Goal: Browse casually: Explore the website without a specific task or goal

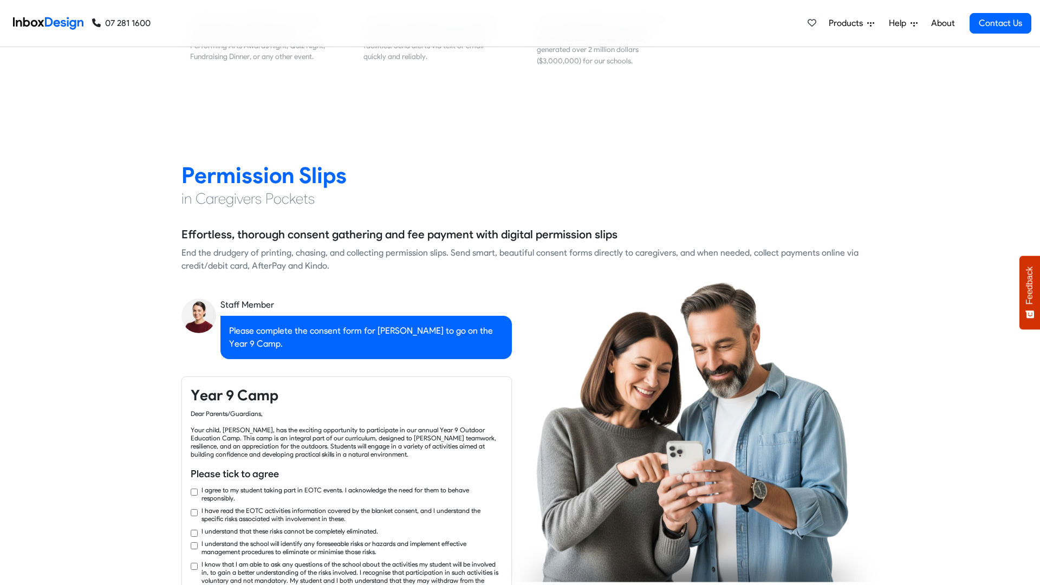
checkbox input "true"
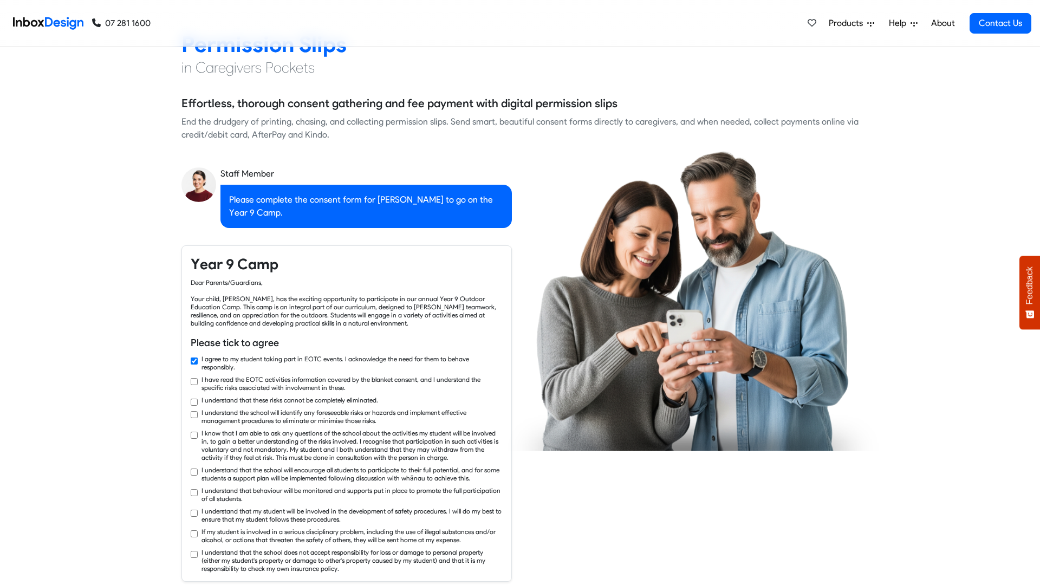
checkbox input "true"
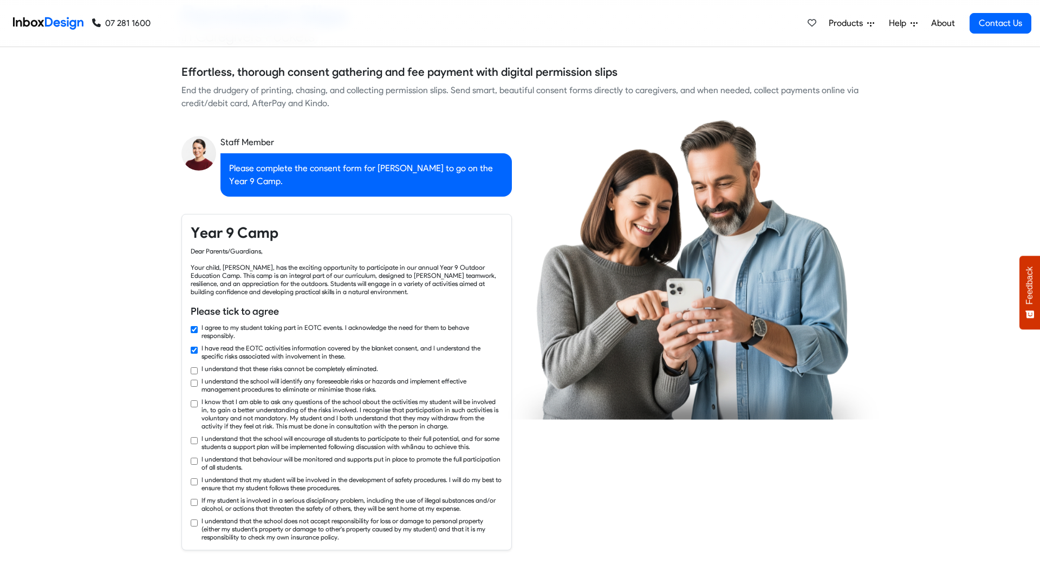
checkbox input "true"
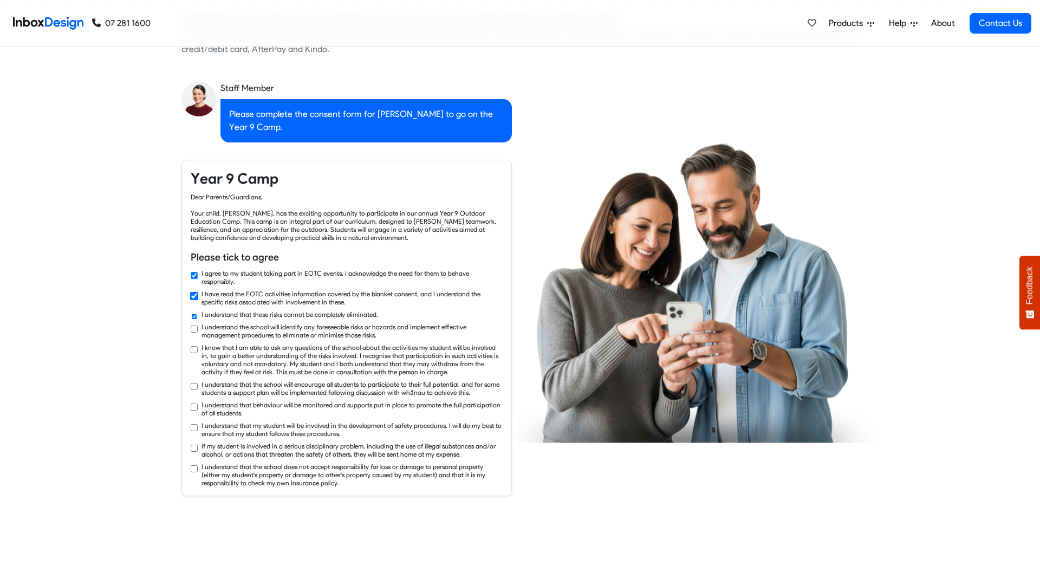
checkbox input "true"
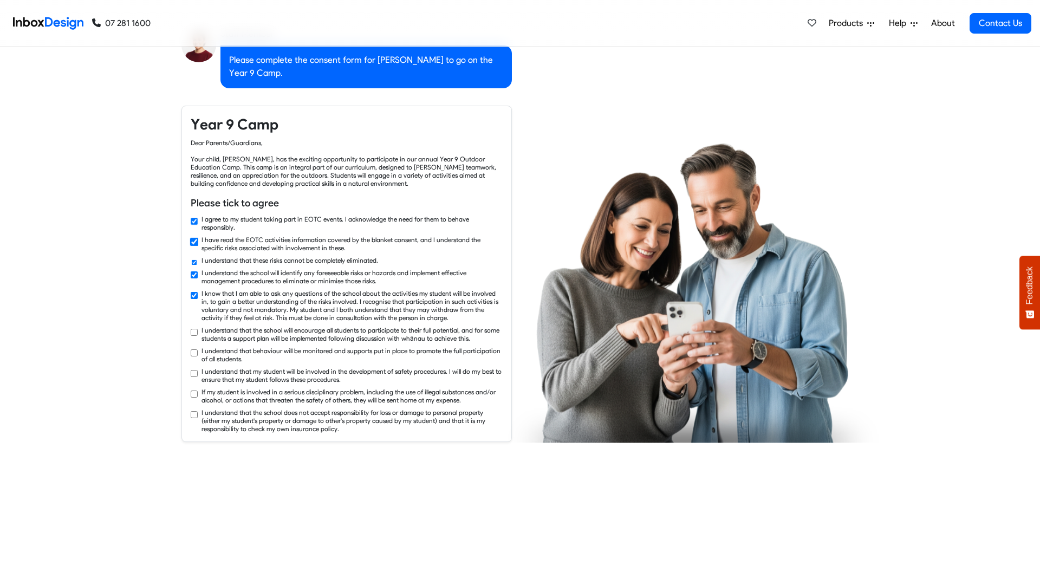
checkbox input "true"
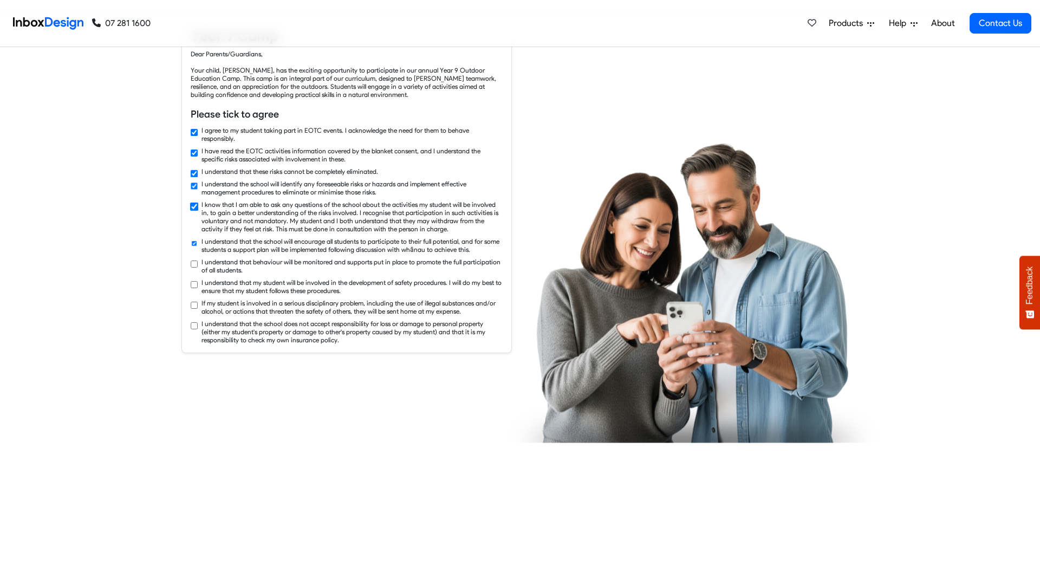
checkbox input "true"
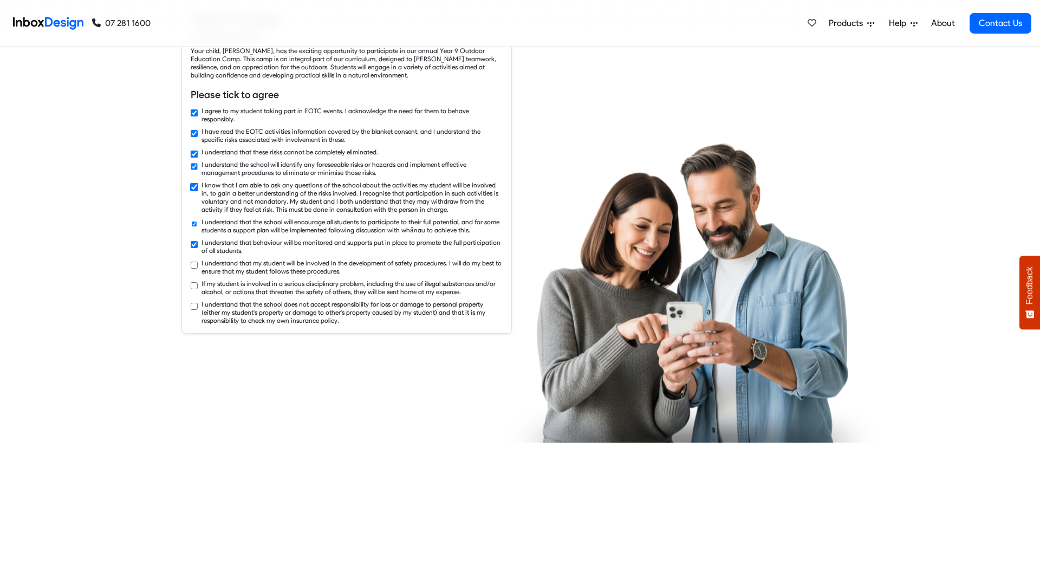
checkbox input "true"
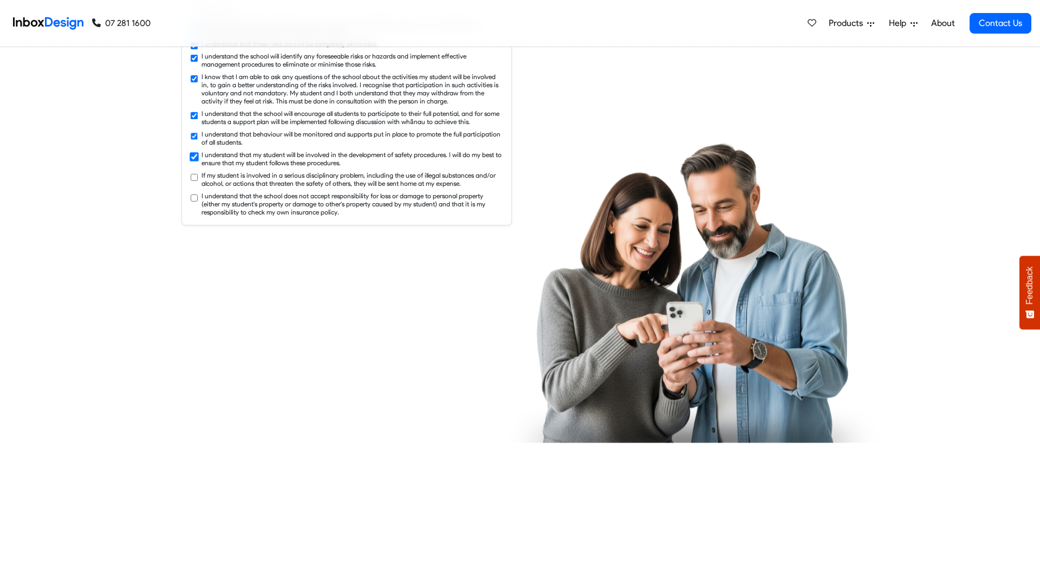
checkbox input "true"
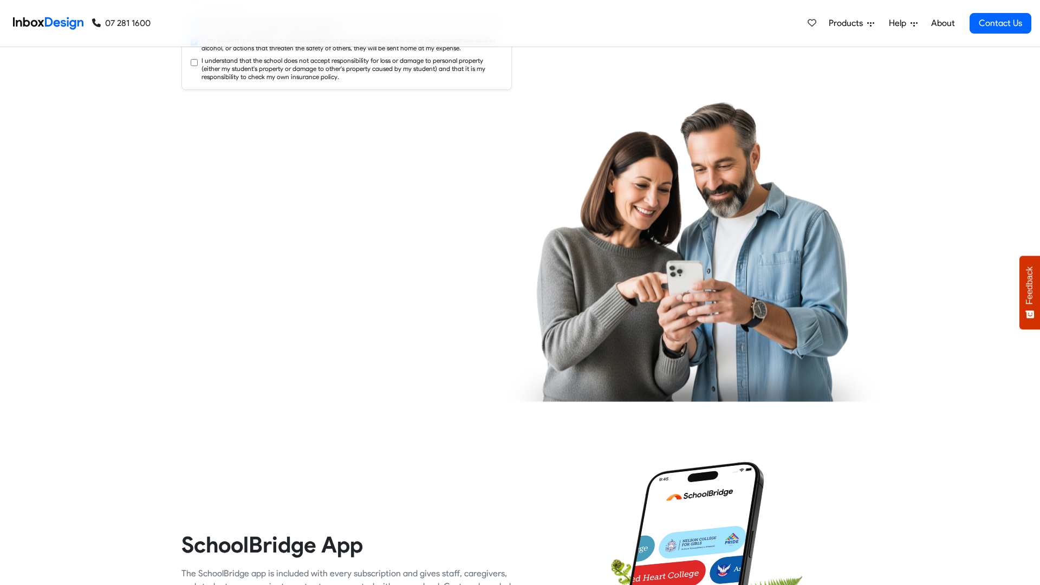
checkbox input "true"
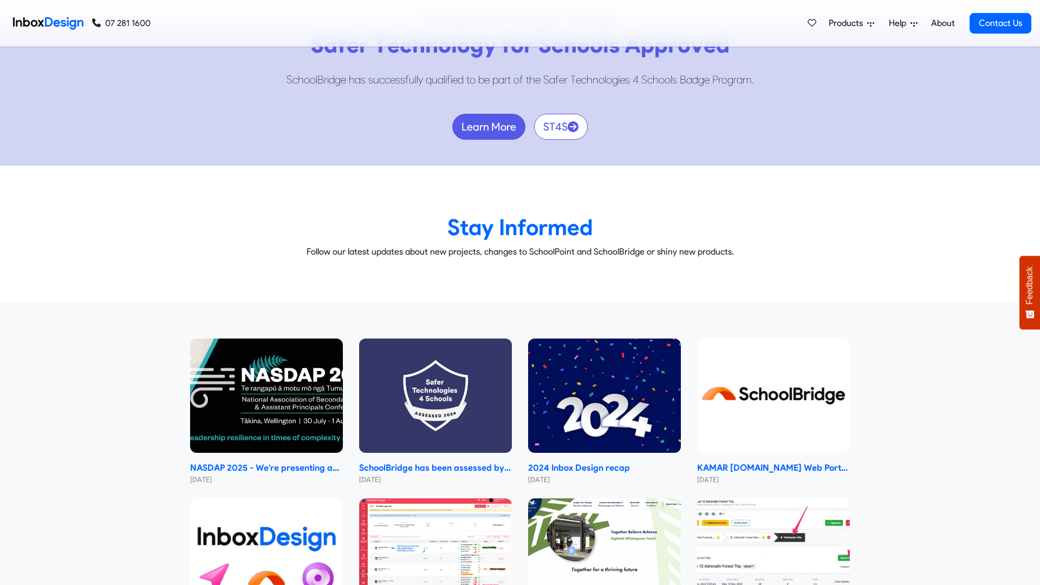
scroll to position [6501, 0]
